Goal: Task Accomplishment & Management: Use online tool/utility

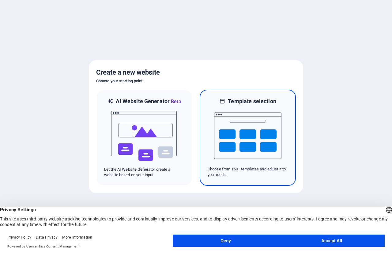
click at [238, 136] on img at bounding box center [247, 135] width 67 height 61
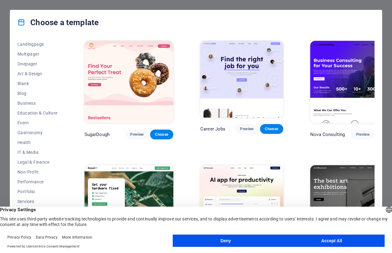
scroll to position [50, 0]
click at [308, 239] on button "Accept All" at bounding box center [332, 240] width 106 height 12
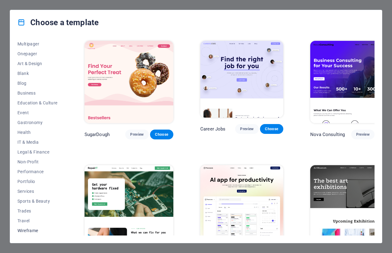
click at [29, 229] on span "Wireframe" at bounding box center [37, 230] width 40 height 5
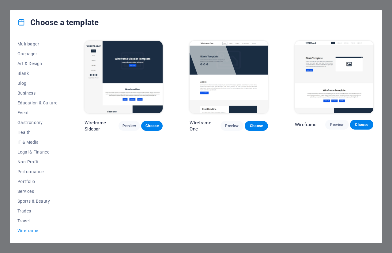
click at [28, 221] on span "Travel" at bounding box center [37, 220] width 40 height 5
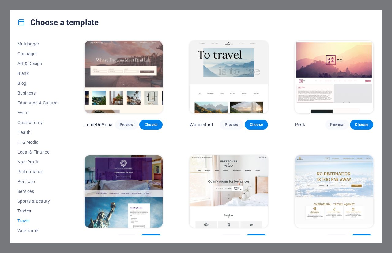
click at [25, 212] on span "Trades" at bounding box center [37, 210] width 40 height 5
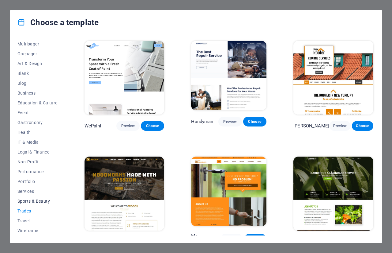
click at [27, 202] on span "Sports & Beauty" at bounding box center [37, 200] width 40 height 5
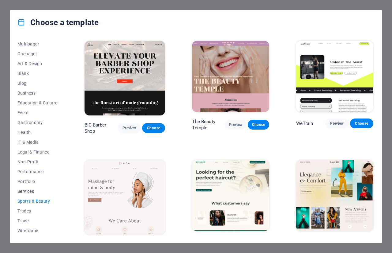
click at [31, 192] on span "Services" at bounding box center [37, 191] width 40 height 5
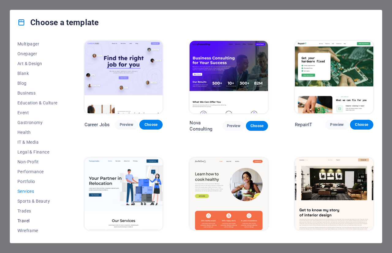
click at [24, 221] on span "Travel" at bounding box center [37, 220] width 40 height 5
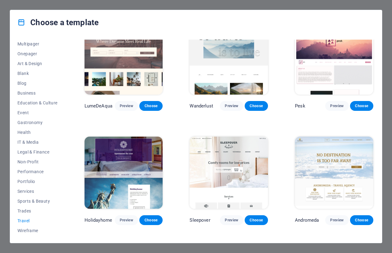
scroll to position [0, 0]
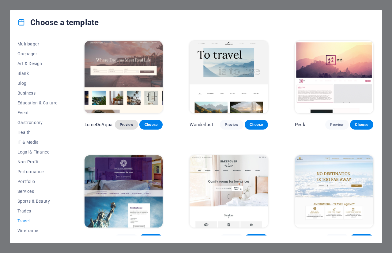
click at [124, 124] on span "Preview" at bounding box center [126, 124] width 13 height 5
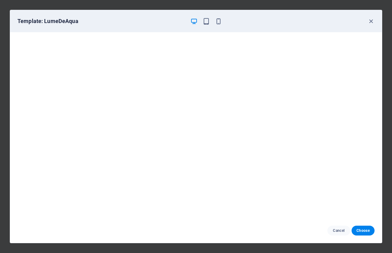
scroll to position [2, 0]
click at [342, 232] on span "Cancel" at bounding box center [339, 230] width 13 height 5
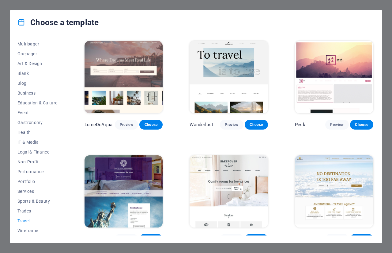
scroll to position [120, 0]
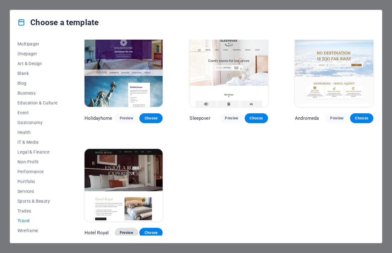
click at [131, 227] on button "Preview" at bounding box center [126, 232] width 23 height 10
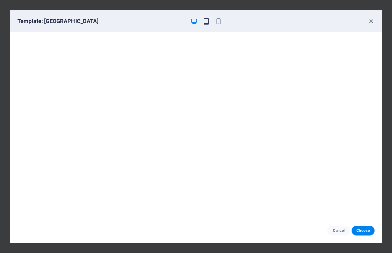
click at [204, 22] on icon "button" at bounding box center [206, 21] width 7 height 7
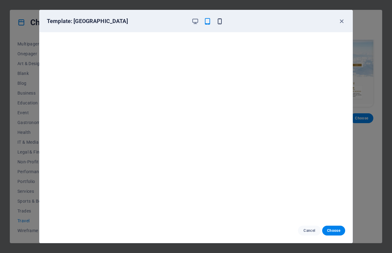
click at [221, 20] on icon "button" at bounding box center [219, 21] width 7 height 7
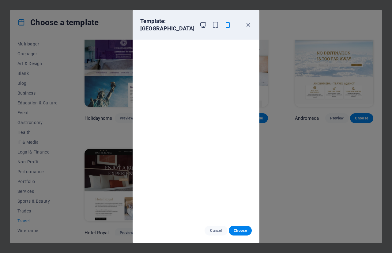
click at [200, 26] on icon "button" at bounding box center [203, 24] width 7 height 7
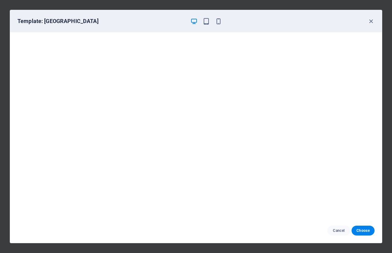
scroll to position [2, 0]
click at [341, 229] on span "Cancel" at bounding box center [339, 230] width 13 height 5
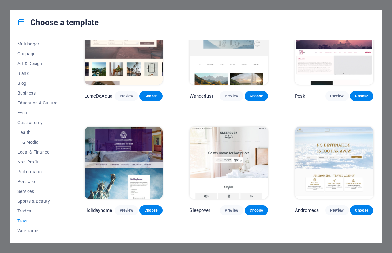
scroll to position [0, 0]
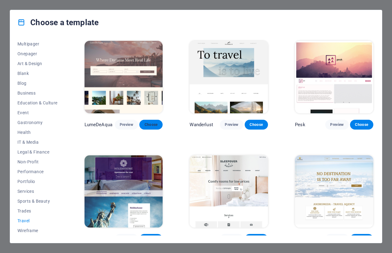
click at [155, 125] on span "Choose" at bounding box center [150, 124] width 13 height 5
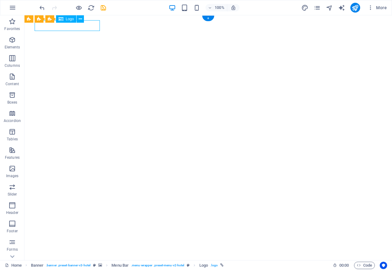
select select "px"
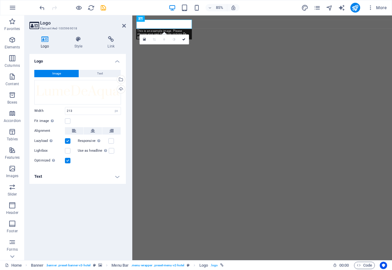
click at [59, 74] on span "Image" at bounding box center [56, 73] width 9 height 7
click at [71, 92] on div "Drag files here, click to choose files or select files from Files or our free s…" at bounding box center [77, 92] width 87 height 25
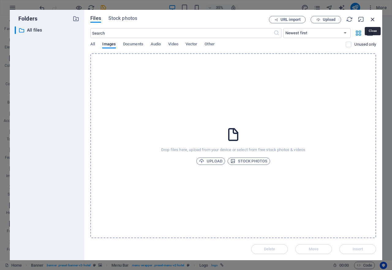
click at [375, 20] on icon "button" at bounding box center [373, 19] width 7 height 7
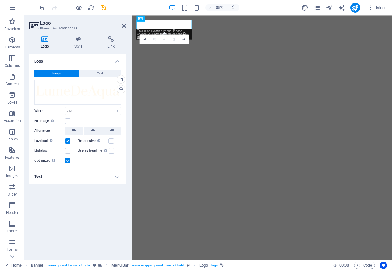
click at [64, 72] on button "Image" at bounding box center [56, 73] width 44 height 7
click at [97, 72] on span "Text" at bounding box center [100, 73] width 6 height 7
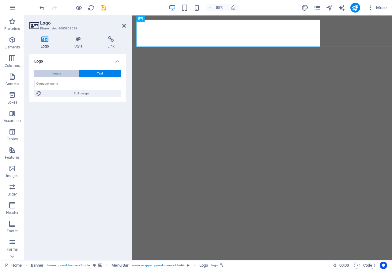
click at [64, 72] on button "Image" at bounding box center [56, 73] width 44 height 7
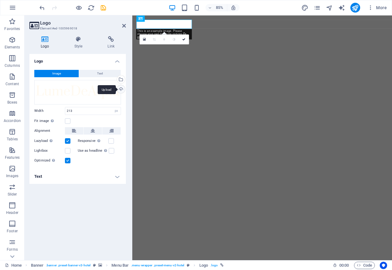
click at [121, 90] on div "Upload" at bounding box center [120, 89] width 9 height 9
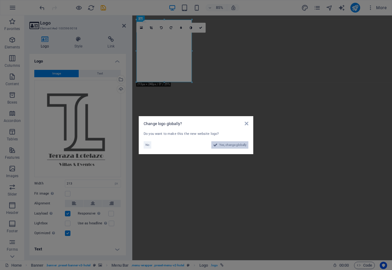
click at [229, 147] on span "Yes, change globally" at bounding box center [233, 144] width 27 height 7
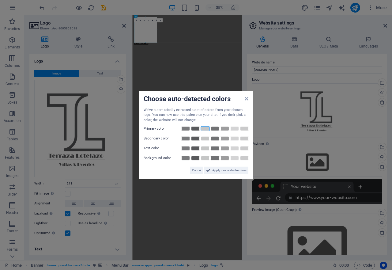
click at [205, 130] on link at bounding box center [205, 128] width 9 height 5
click at [205, 127] on link at bounding box center [205, 128] width 9 height 5
click at [205, 138] on link at bounding box center [205, 138] width 9 height 5
click at [206, 128] on link at bounding box center [205, 128] width 9 height 5
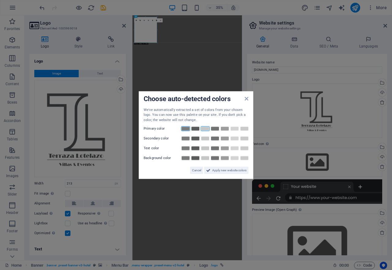
click at [183, 130] on link at bounding box center [185, 128] width 9 height 5
click at [204, 139] on link at bounding box center [205, 138] width 9 height 5
click at [194, 150] on link at bounding box center [195, 148] width 9 height 5
click at [206, 129] on link at bounding box center [205, 128] width 9 height 5
click at [186, 138] on link at bounding box center [185, 138] width 9 height 5
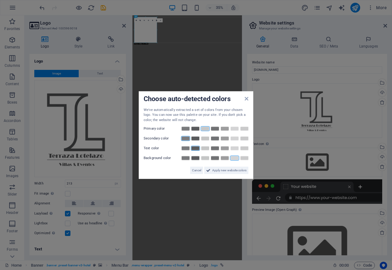
click at [234, 159] on link at bounding box center [234, 158] width 9 height 5
click at [238, 170] on span "Apply new website colors" at bounding box center [229, 170] width 34 height 7
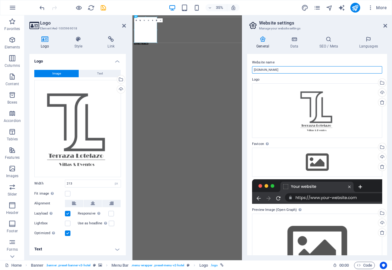
click at [291, 70] on input "[DOMAIN_NAME]" at bounding box center [317, 69] width 130 height 7
type input "t"
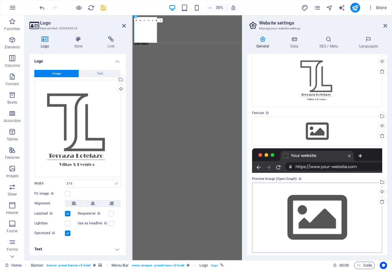
scroll to position [33, 0]
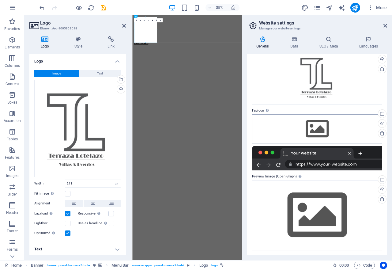
type input "Terraza Lotelazo"
click at [319, 128] on div "Drag files here, click to choose files or select files from Files or our free s…" at bounding box center [317, 128] width 130 height 29
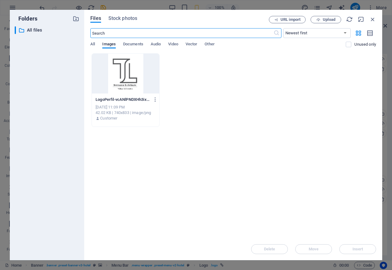
click at [119, 78] on div at bounding box center [125, 74] width 67 height 40
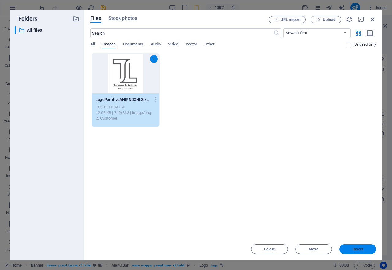
click at [368, 247] on span "Insert" at bounding box center [358, 249] width 32 height 4
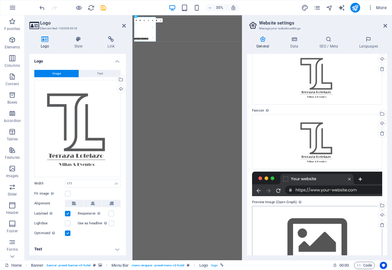
type input "213"
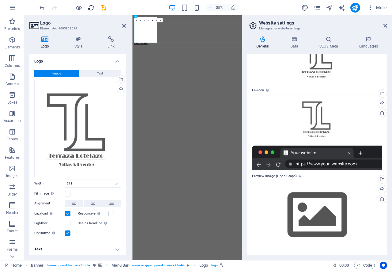
scroll to position [54, 0]
click at [354, 8] on icon "publish" at bounding box center [355, 7] width 7 height 7
